Goal: Task Accomplishment & Management: Manage account settings

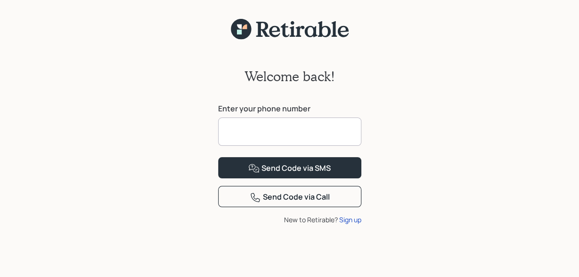
click at [243, 133] on input at bounding box center [289, 131] width 143 height 28
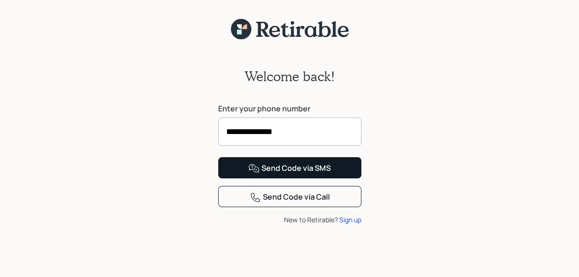
type input "**********"
click at [278, 174] on div "Send Code via SMS" at bounding box center [289, 168] width 82 height 11
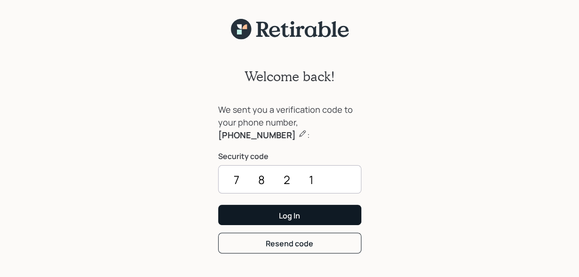
type input "7821"
click at [302, 213] on button "Log In" at bounding box center [289, 214] width 143 height 20
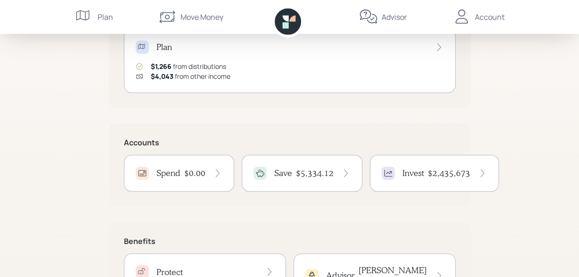
scroll to position [147, 0]
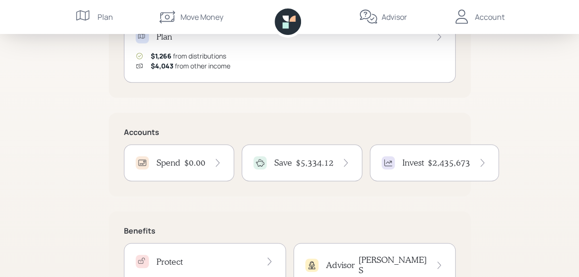
click at [294, 163] on div "Save $5,334.12" at bounding box center [301, 162] width 97 height 13
